Goal: Information Seeking & Learning: Learn about a topic

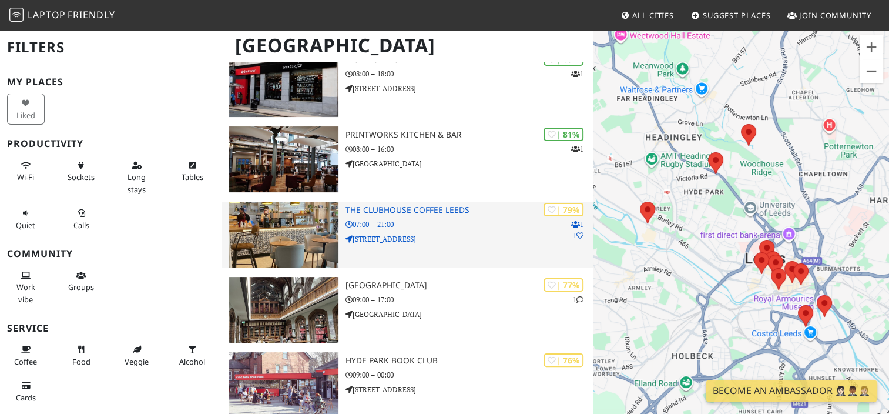
scroll to position [200, 0]
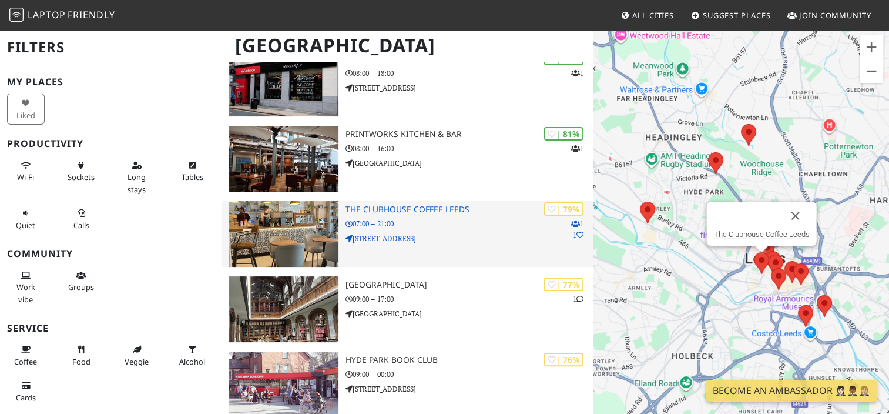
click at [421, 245] on div "| 79% 1 1 The Clubhouse Coffee Leeds 07:00 – 21:00 8a Saint Paul's Street" at bounding box center [468, 234] width 247 height 66
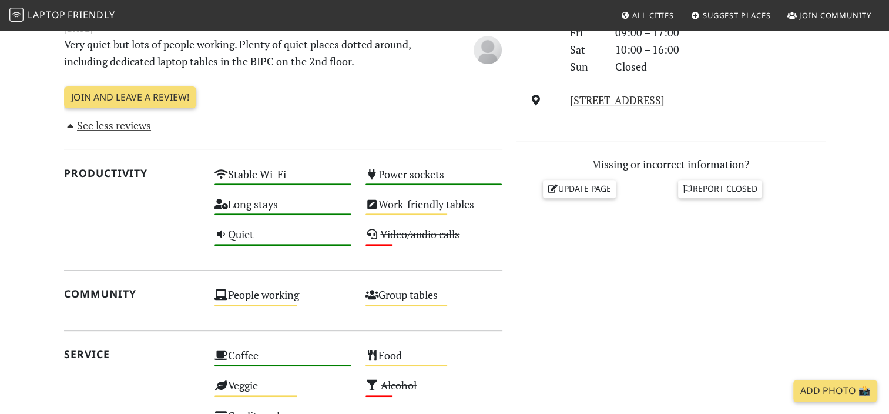
scroll to position [427, 0]
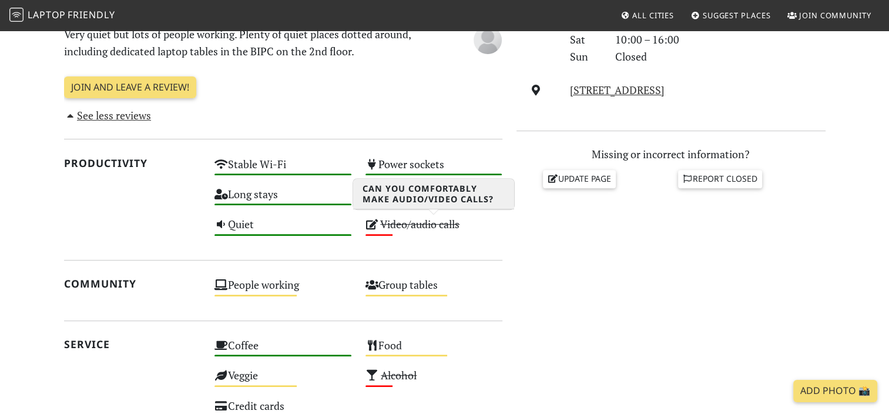
click at [394, 228] on s "Video/audio calls" at bounding box center [419, 224] width 79 height 14
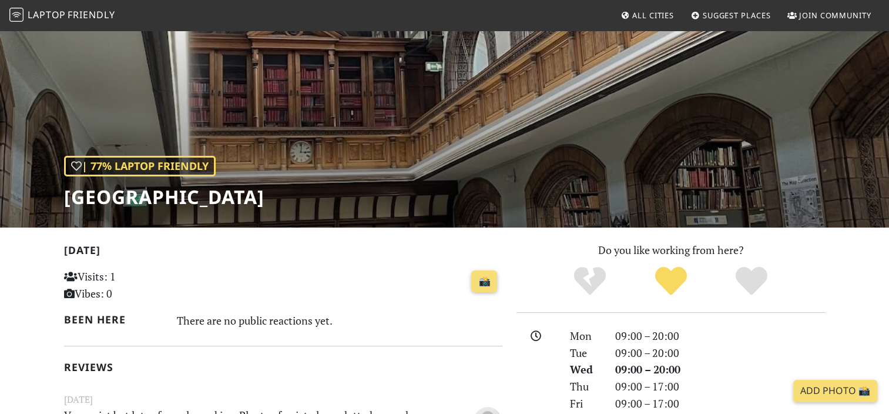
scroll to position [0, 0]
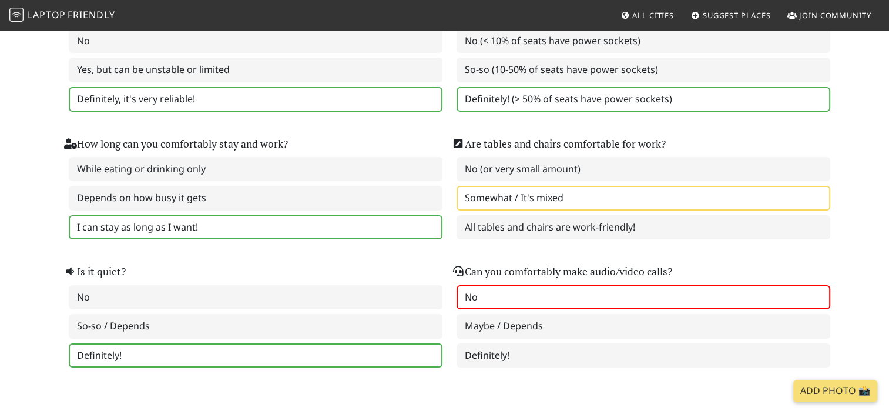
scroll to position [173, 0]
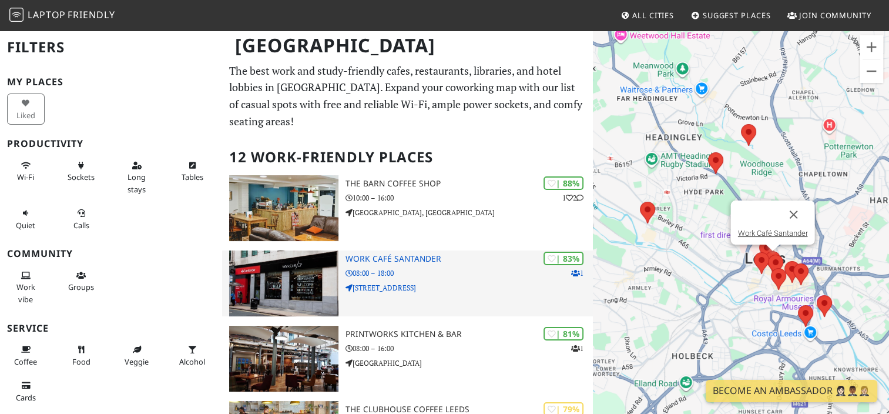
click at [428, 250] on div "| 83% 1 Work Café Santander 08:00 – 18:00 10 Park Row" at bounding box center [468, 283] width 247 height 66
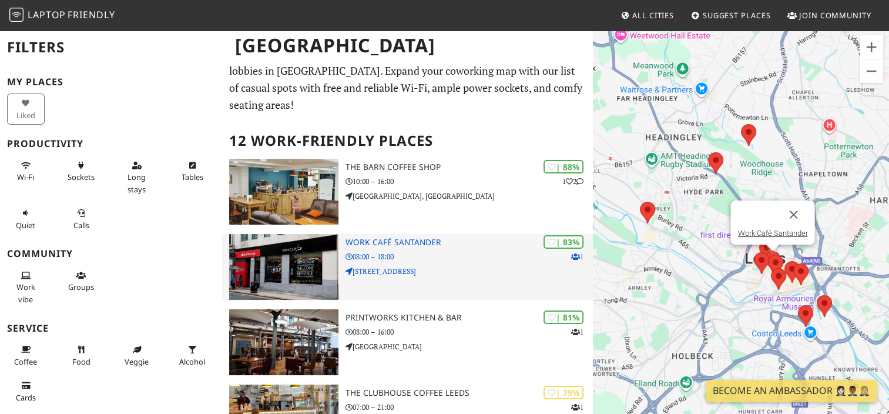
scroll to position [18, 0]
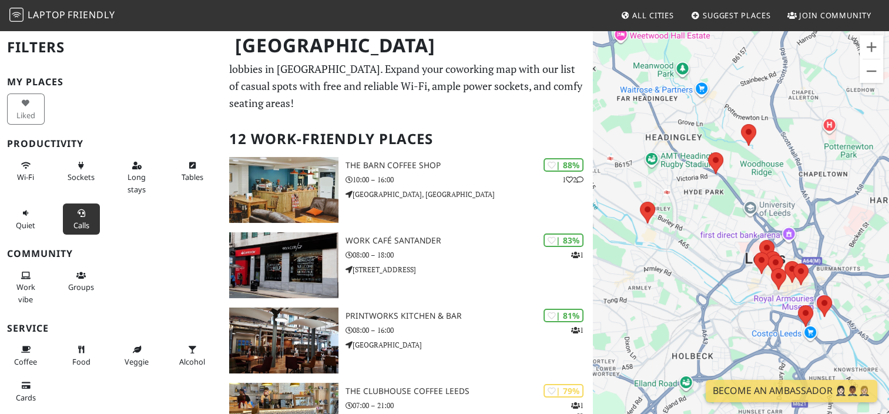
click at [75, 222] on span "Calls" at bounding box center [81, 225] width 16 height 11
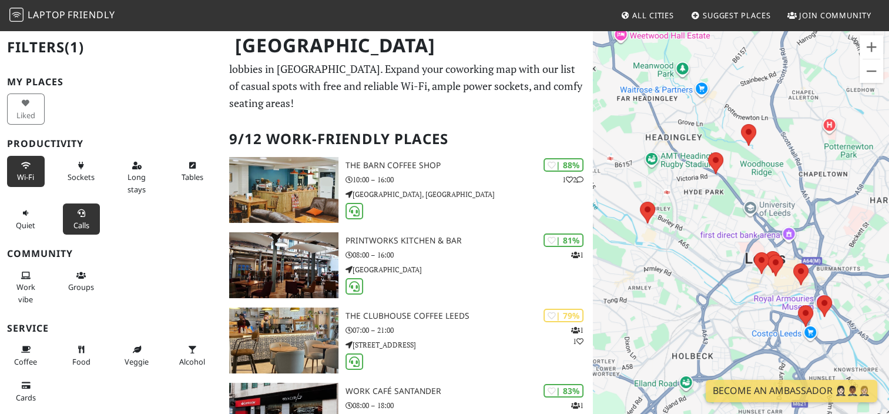
click at [21, 169] on button "Wi-Fi" at bounding box center [26, 171] width 38 height 31
click at [76, 158] on button "Sockets" at bounding box center [82, 171] width 38 height 31
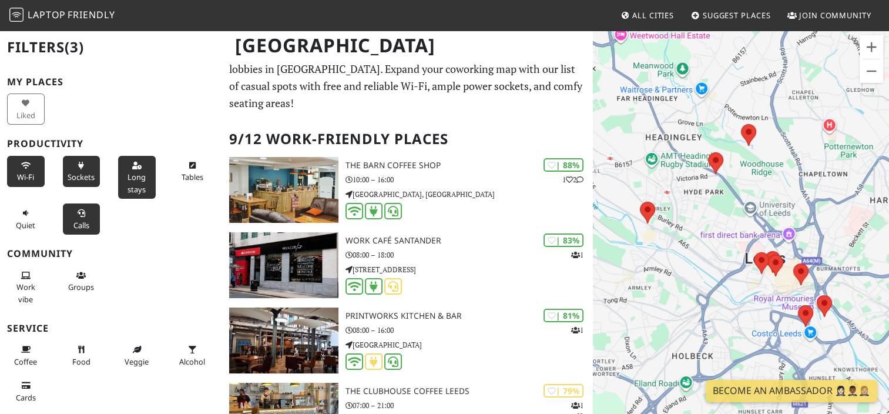
click at [127, 188] on span "Long stays" at bounding box center [136, 183] width 18 height 22
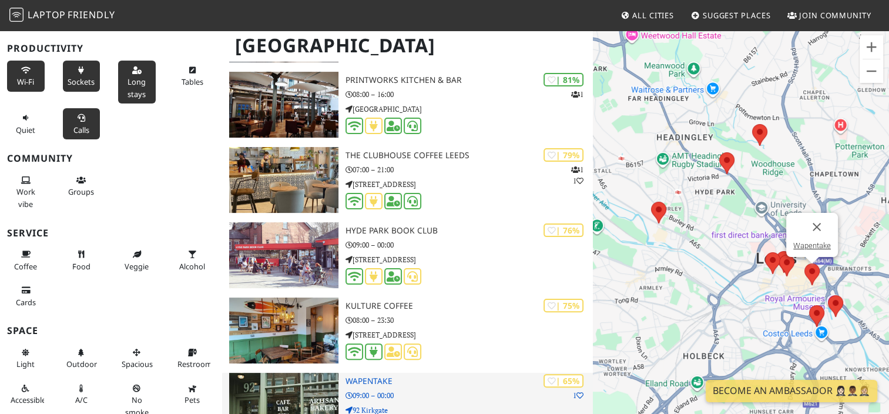
scroll to position [253, 0]
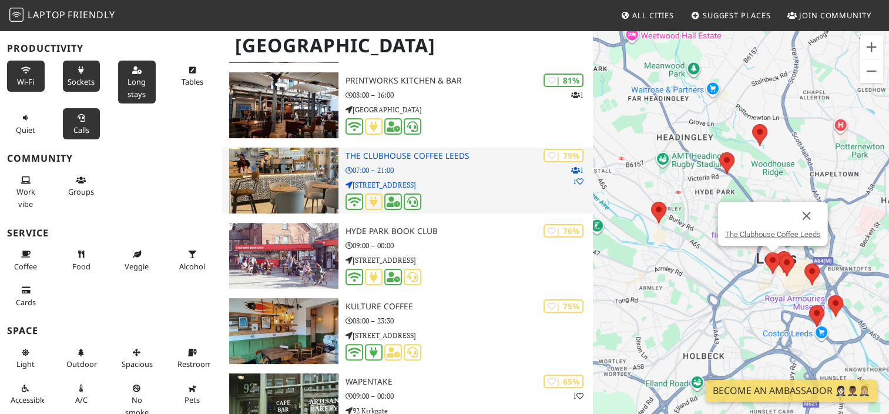
click at [454, 165] on p "07:00 – 21:00" at bounding box center [468, 170] width 247 height 11
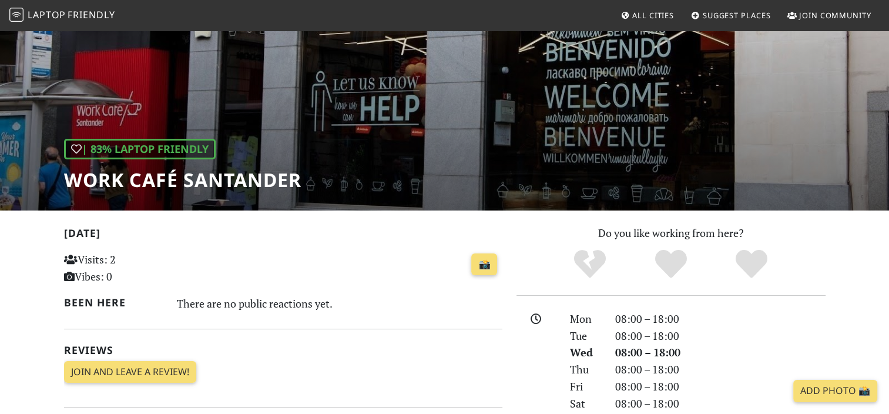
scroll to position [63, 0]
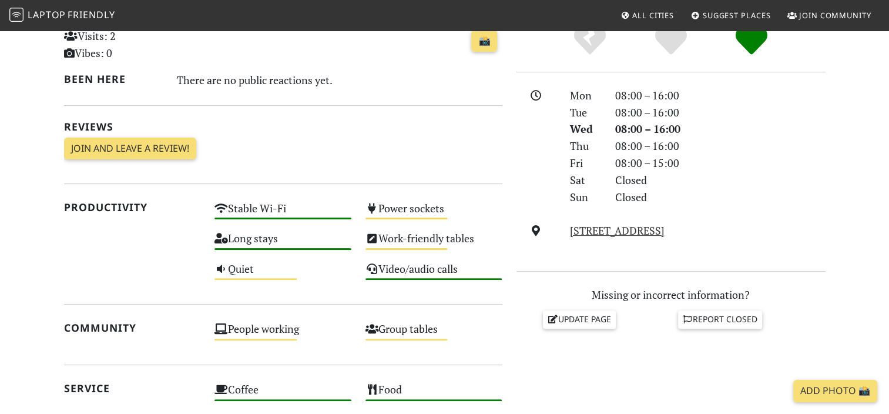
scroll to position [287, 0]
click at [403, 211] on div "Power sockets Medium" at bounding box center [433, 214] width 151 height 30
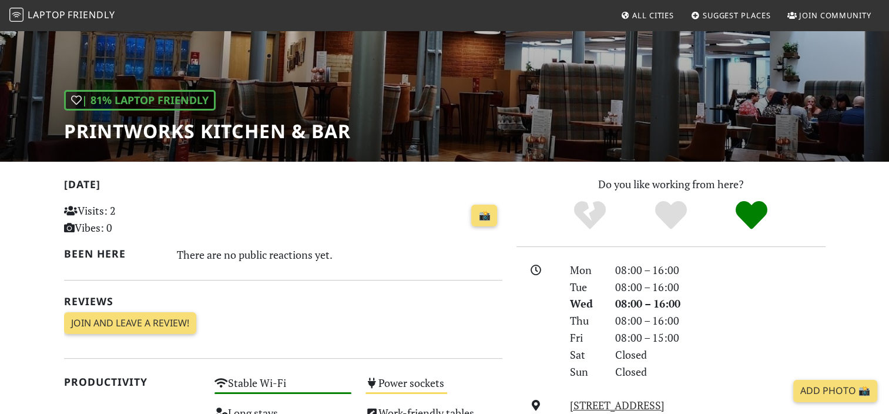
scroll to position [0, 0]
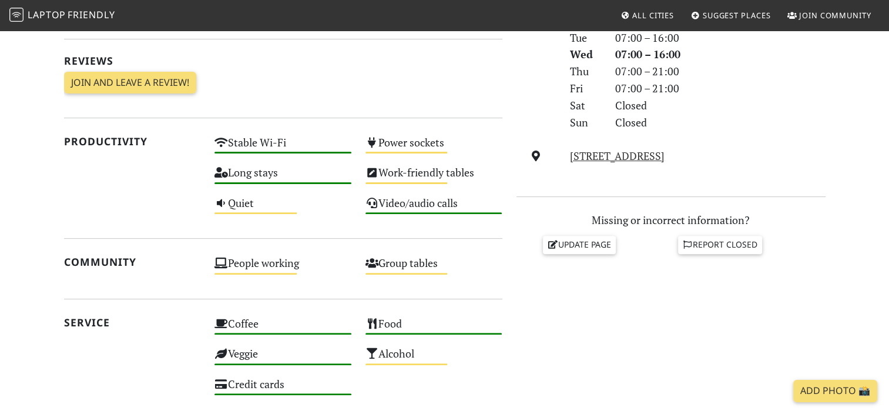
scroll to position [364, 0]
